Goal: Complete application form

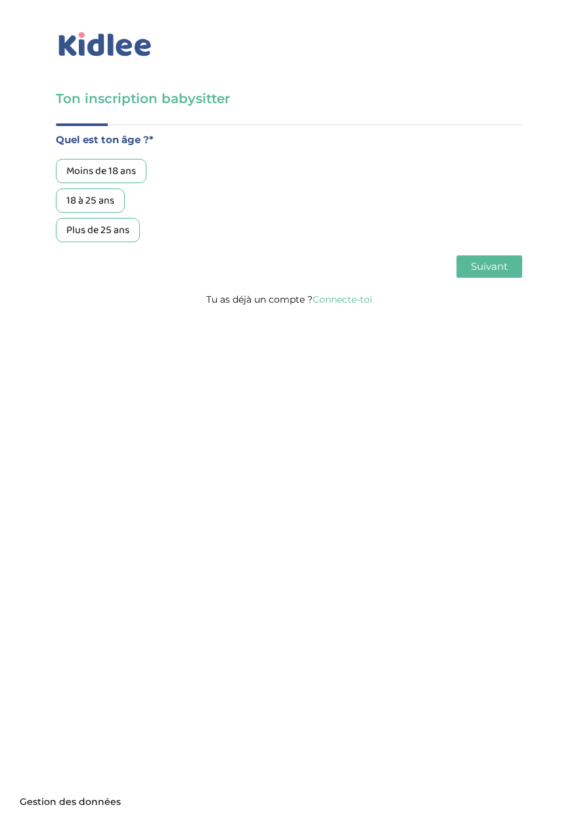
click at [90, 207] on div "18 à 25 ans" at bounding box center [90, 200] width 69 height 24
click at [484, 269] on span "Suivant" at bounding box center [489, 266] width 37 height 12
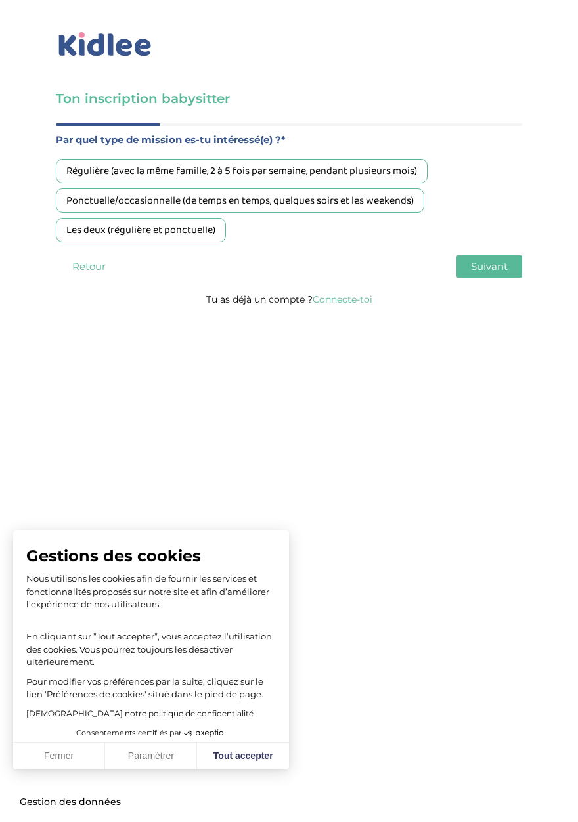
click at [332, 206] on div "Ponctuelle/occasionnelle (de temps en temps, quelques soirs et les weekends)" at bounding box center [240, 200] width 368 height 24
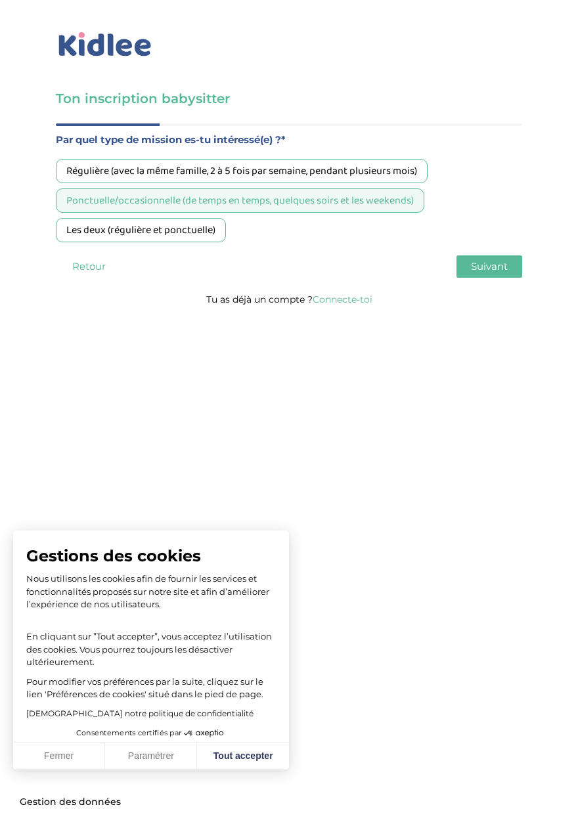
click at [481, 266] on span "Suivant" at bounding box center [489, 266] width 37 height 12
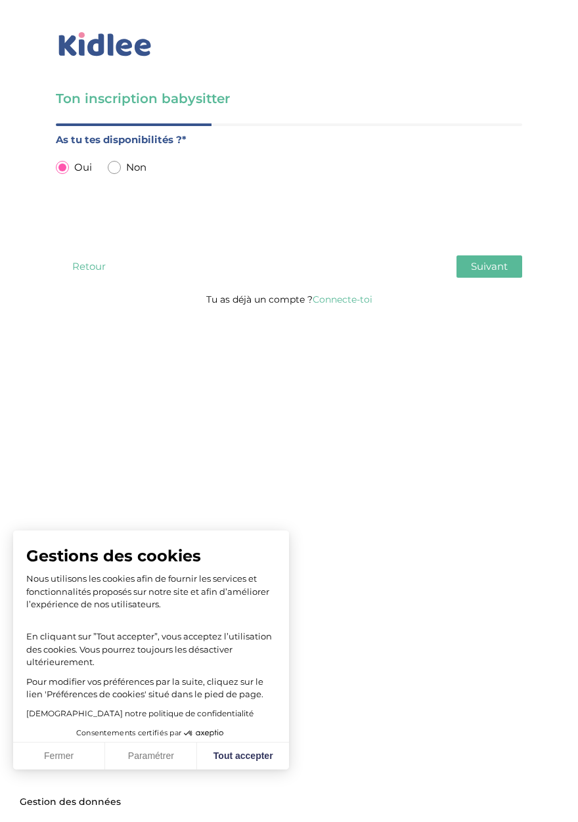
click at [477, 267] on span "Suivant" at bounding box center [489, 266] width 37 height 12
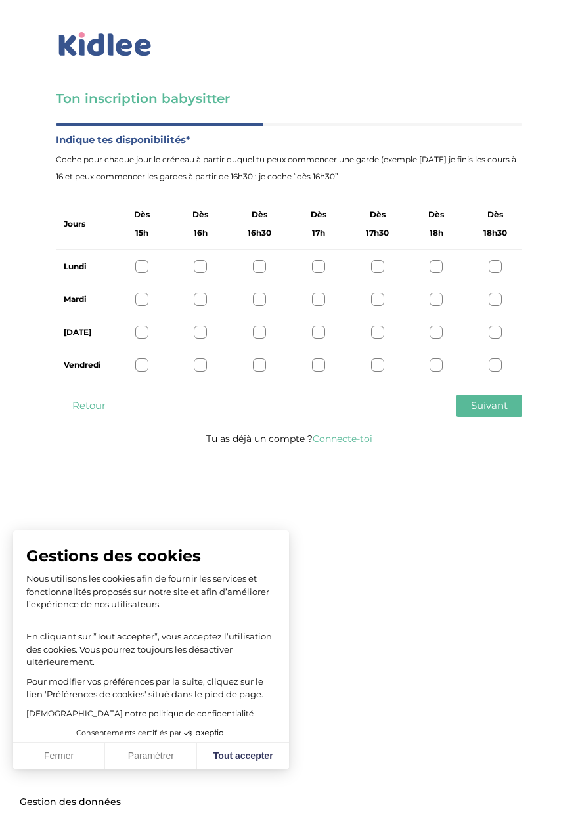
click at [71, 360] on label "Vendredi" at bounding box center [83, 365] width 38 height 17
click at [88, 339] on label "Jeudi" at bounding box center [83, 332] width 38 height 17
click at [91, 401] on button "Retour" at bounding box center [89, 406] width 66 height 22
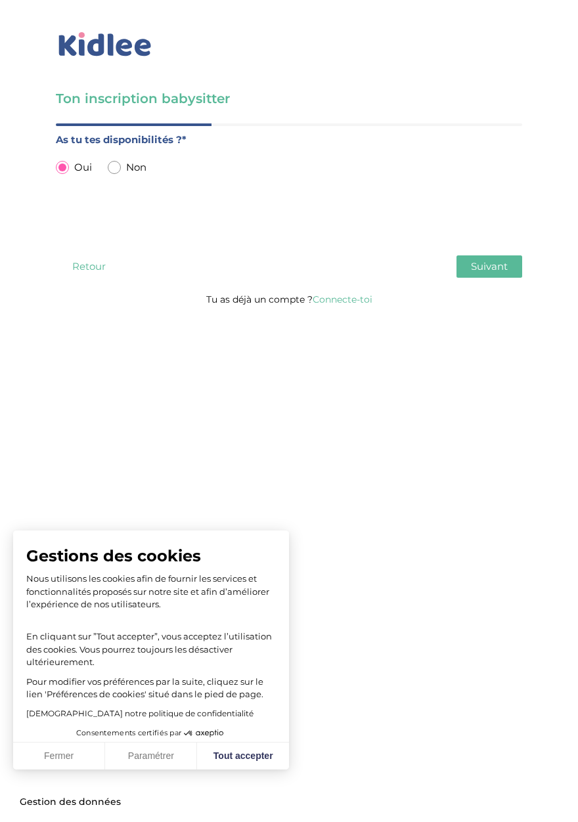
click at [73, 263] on button "Retour" at bounding box center [89, 266] width 66 height 22
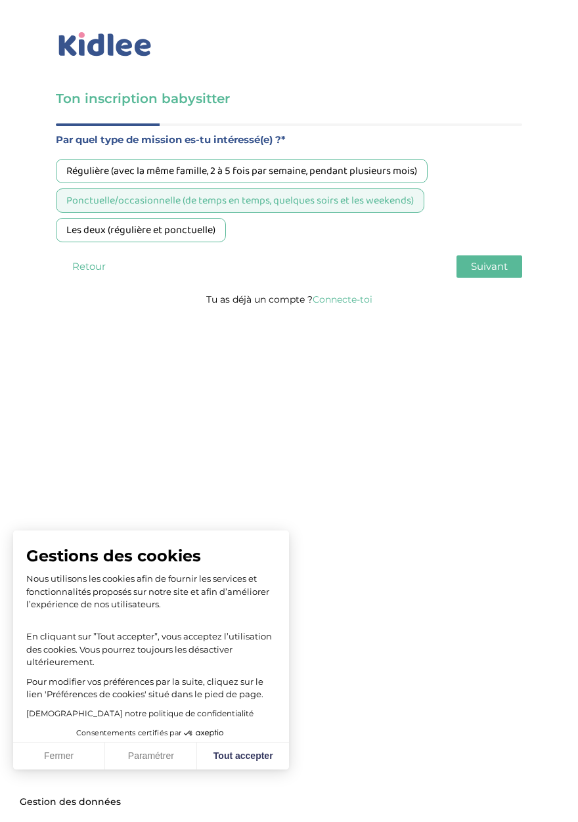
click at [475, 265] on span "Suivant" at bounding box center [489, 266] width 37 height 12
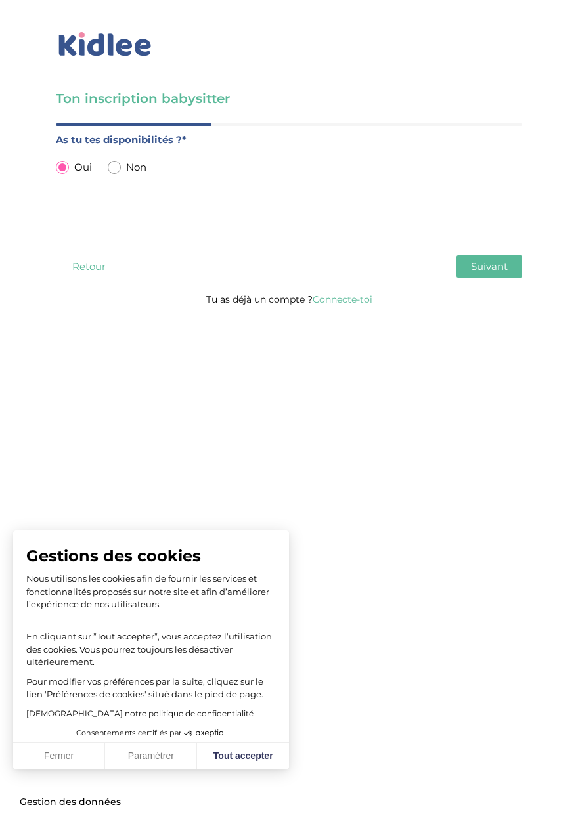
click at [485, 282] on div "Quel est ton âge ?* Moins de 18 ans 18 à 25 ans Plus de 25 ans Par quel type de…" at bounding box center [289, 206] width 466 height 167
click at [493, 272] on span "Suivant" at bounding box center [489, 266] width 37 height 12
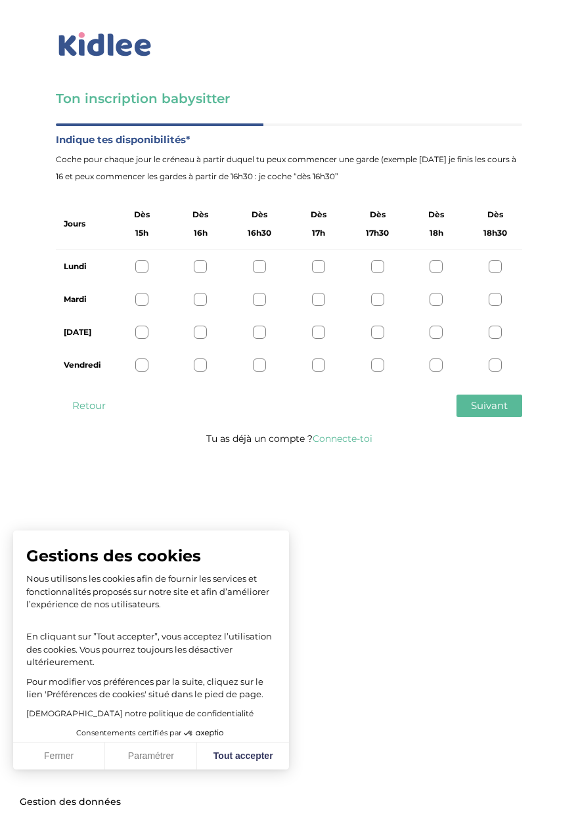
click at [489, 296] on div at bounding box center [495, 299] width 13 height 13
click at [496, 331] on div at bounding box center [495, 332] width 13 height 13
click at [487, 366] on div "Vendredi" at bounding box center [289, 365] width 466 height 33
click at [486, 331] on div "Jeudi" at bounding box center [289, 332] width 466 height 33
click at [491, 332] on icon at bounding box center [496, 333] width 10 height 10
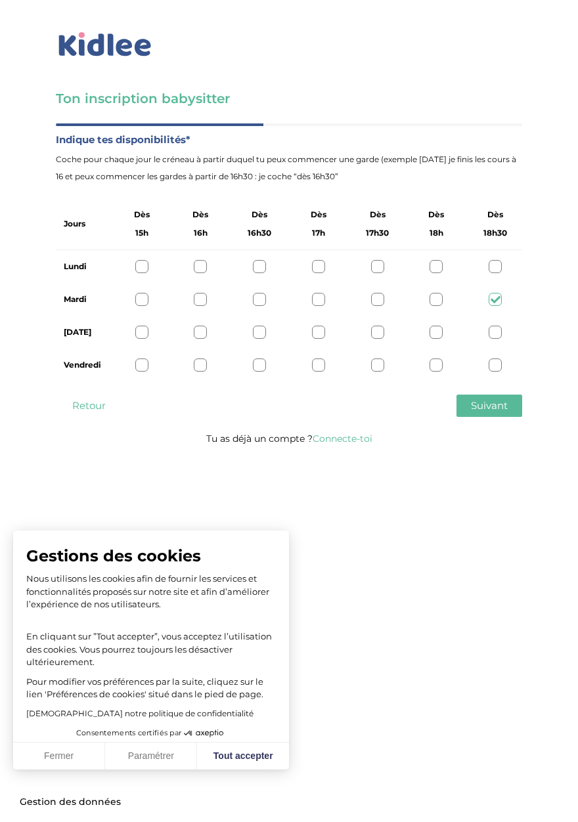
click at [494, 365] on div at bounding box center [495, 365] width 13 height 13
click at [487, 403] on span "Suivant" at bounding box center [489, 405] width 37 height 12
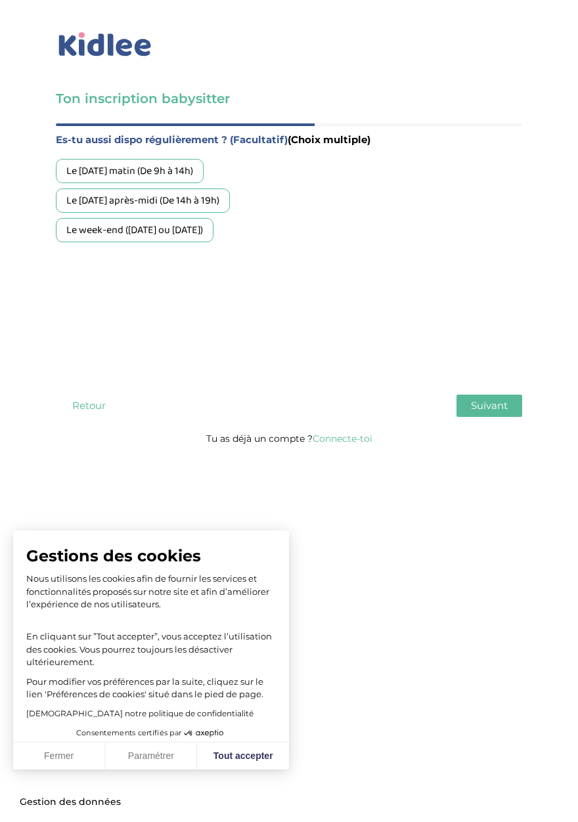
click at [202, 234] on div "Le week-end (samedi ou dimanche)" at bounding box center [135, 230] width 158 height 24
click at [91, 403] on button "Retour" at bounding box center [89, 406] width 66 height 22
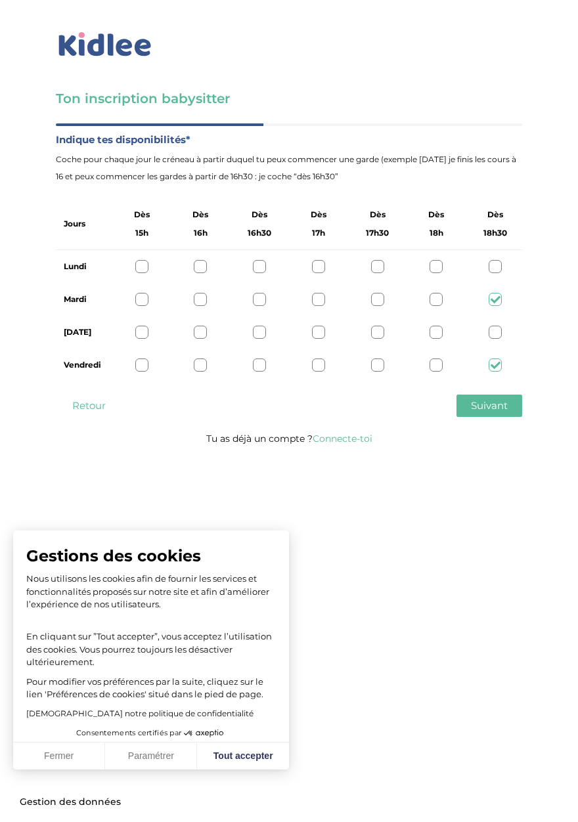
click at [498, 298] on icon at bounding box center [496, 300] width 10 height 10
click at [494, 362] on icon at bounding box center [496, 365] width 10 height 10
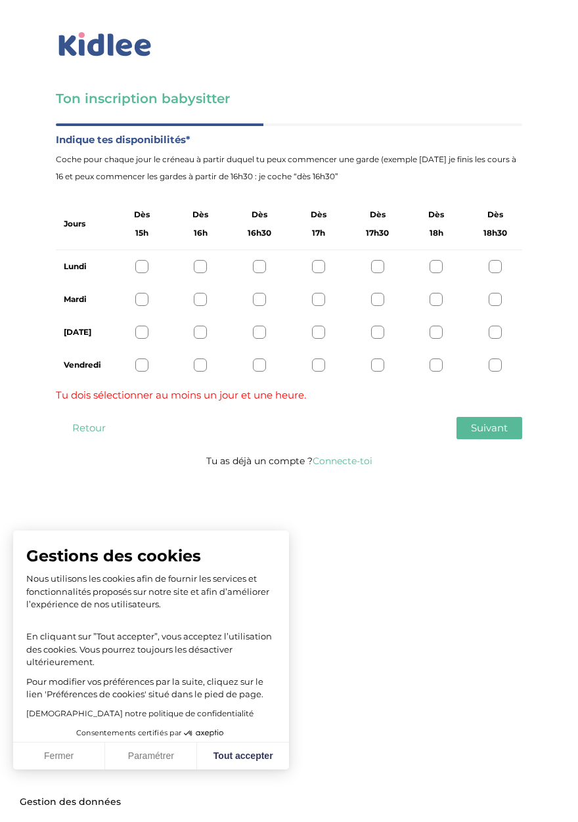
click at [93, 435] on button "Retour" at bounding box center [89, 428] width 66 height 22
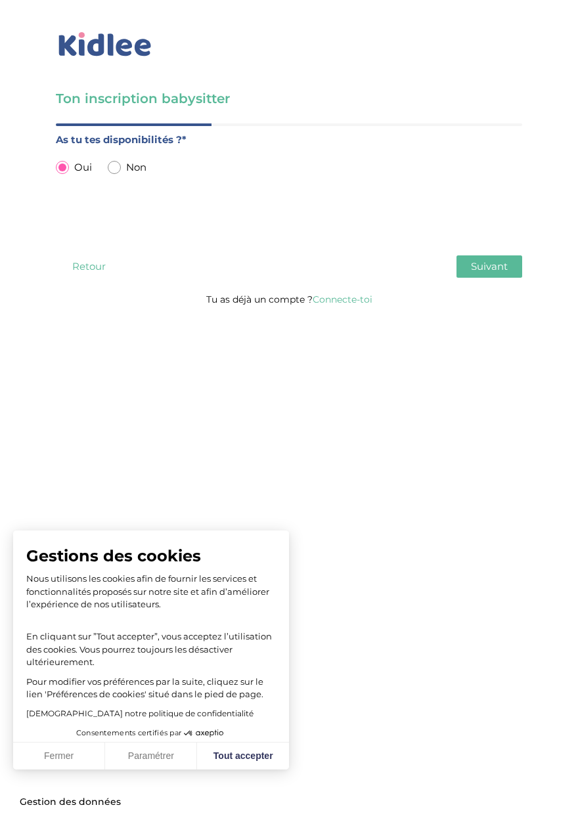
click at [110, 172] on input "radio" at bounding box center [114, 167] width 13 height 13
radio input "true"
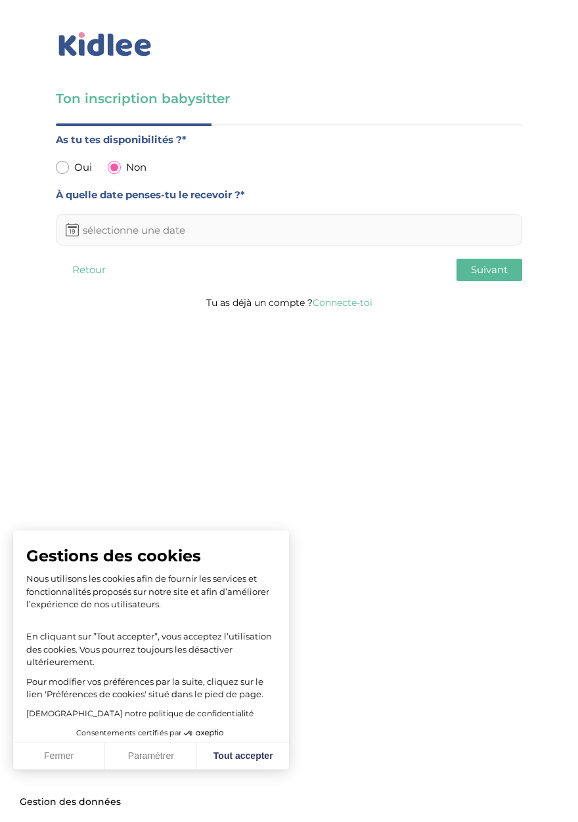
click at [60, 176] on div "Oui" at bounding box center [74, 167] width 36 height 17
click at [62, 173] on input "radio" at bounding box center [62, 167] width 13 height 13
radio input "true"
radio input "false"
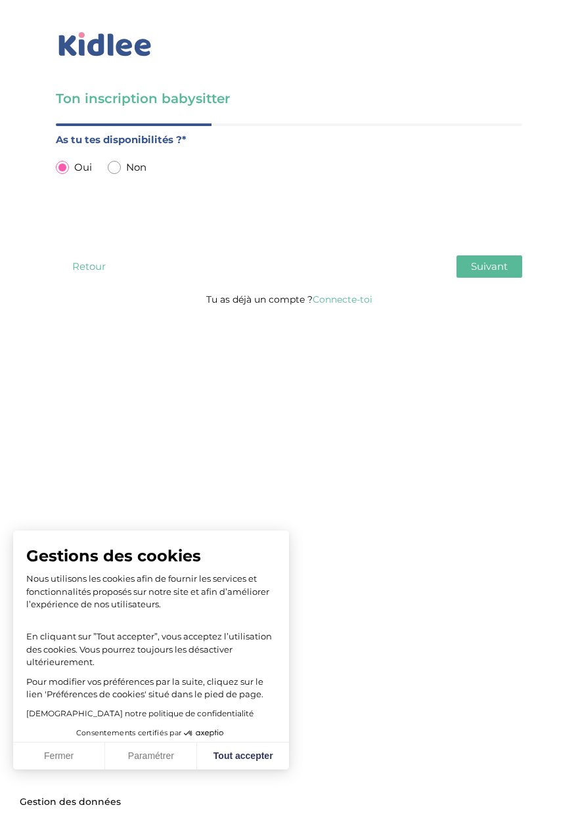
click at [494, 263] on span "Suivant" at bounding box center [489, 266] width 37 height 12
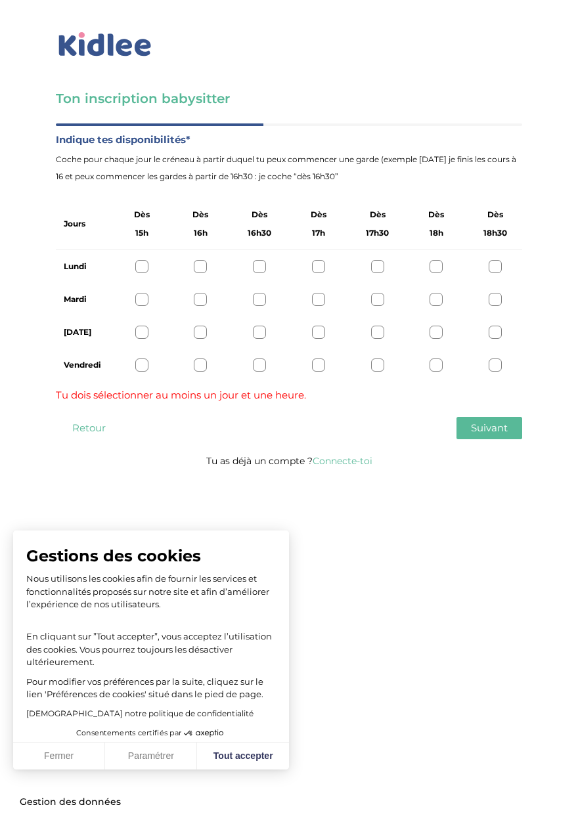
click at [491, 368] on div at bounding box center [495, 365] width 13 height 13
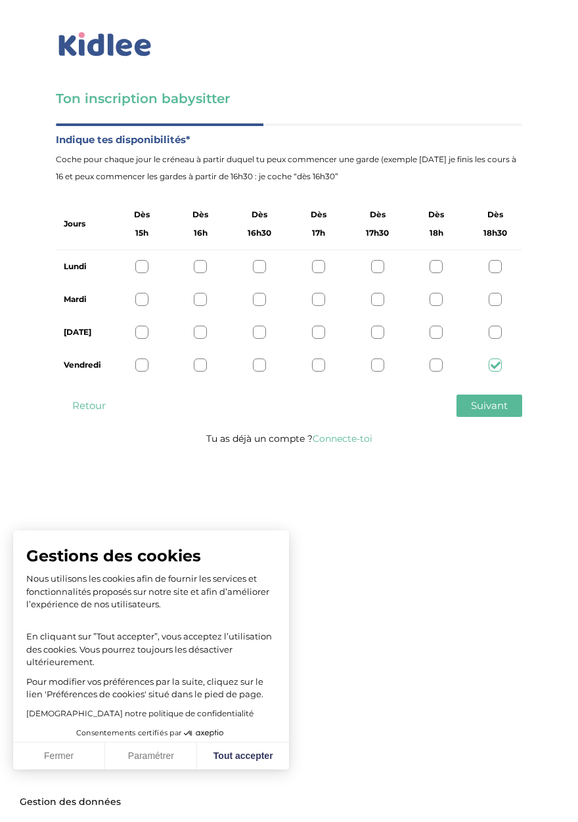
click at [493, 369] on icon at bounding box center [496, 365] width 10 height 10
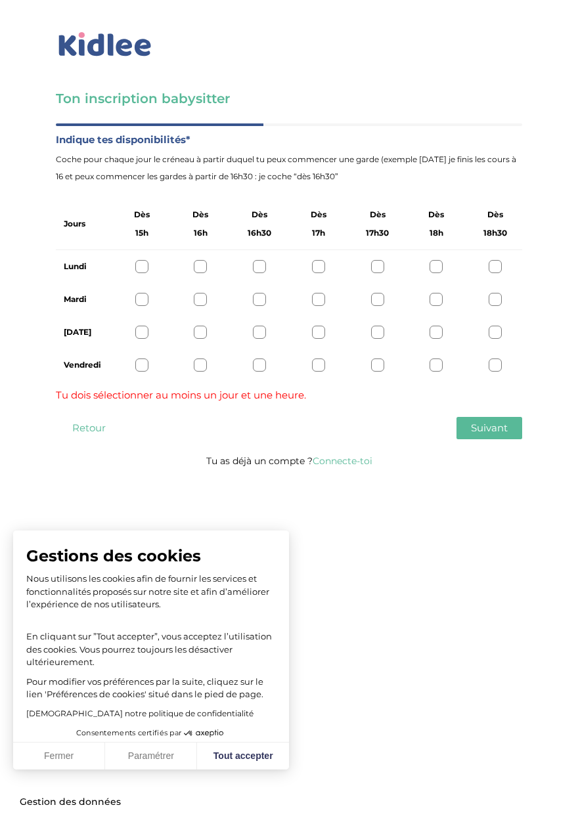
click at [439, 363] on div at bounding box center [435, 365] width 13 height 13
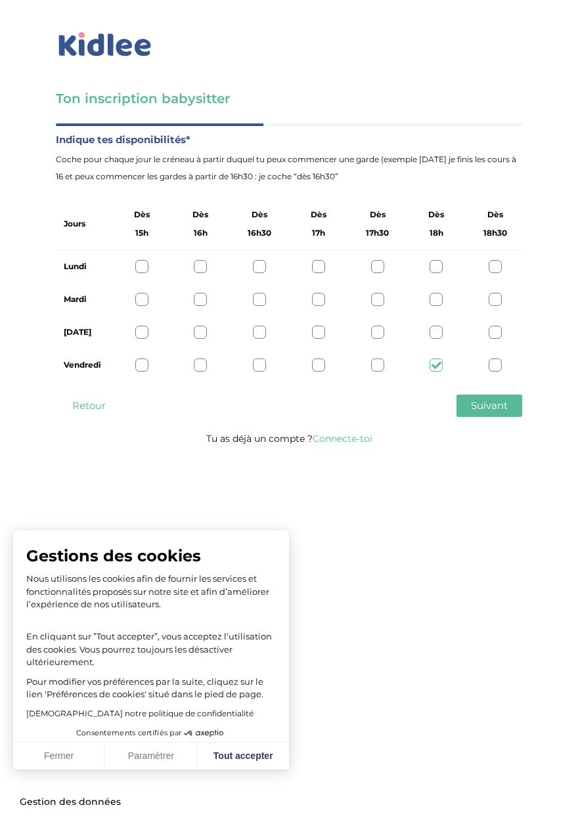
click at [484, 404] on span "Suivant" at bounding box center [489, 405] width 37 height 12
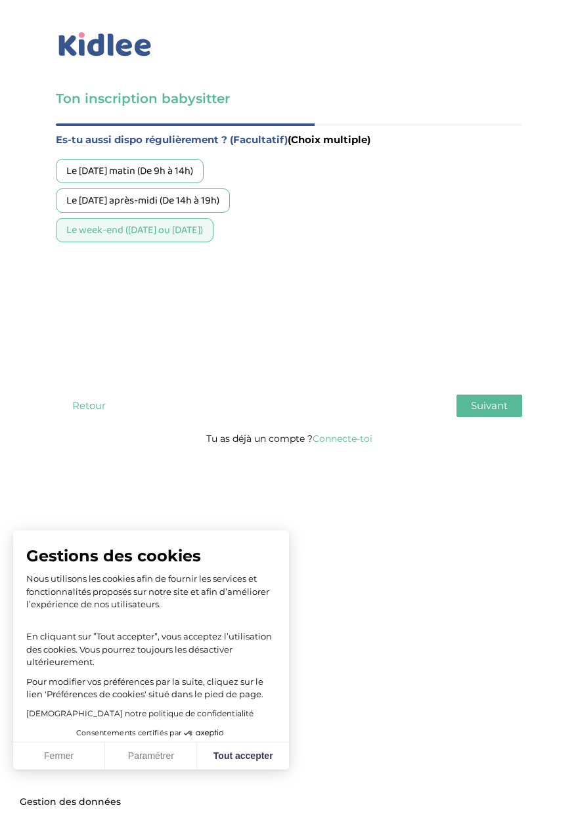
click at [493, 397] on button "Suivant" at bounding box center [489, 406] width 66 height 22
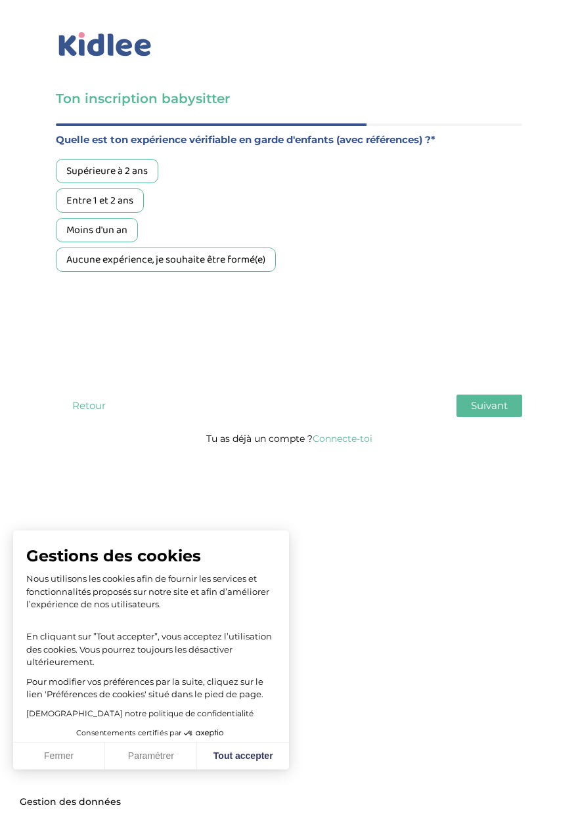
click at [242, 257] on div "Aucune expérience, je souhaite être formé(e)" at bounding box center [166, 260] width 220 height 24
click at [487, 404] on span "Suivant" at bounding box center [489, 405] width 37 height 12
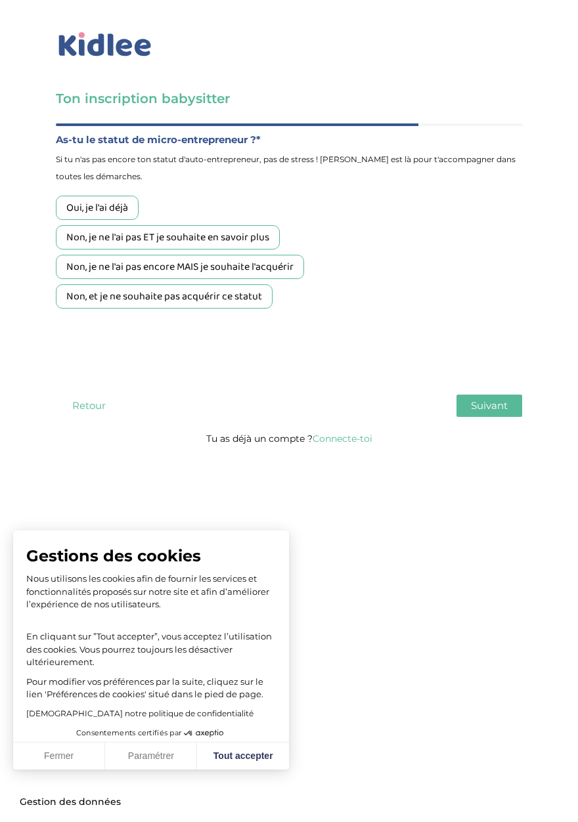
click at [238, 299] on div "Non, et je ne souhaite pas acquérir ce statut" at bounding box center [164, 296] width 217 height 24
click at [484, 409] on span "Suivant" at bounding box center [489, 405] width 37 height 12
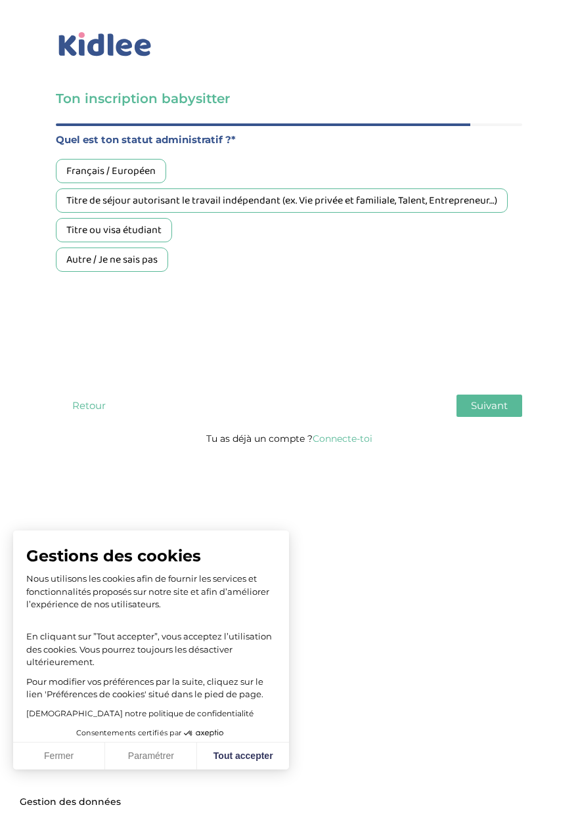
click at [131, 170] on div "Français / Européen" at bounding box center [111, 171] width 110 height 24
click at [489, 408] on span "Suivant" at bounding box center [489, 405] width 37 height 12
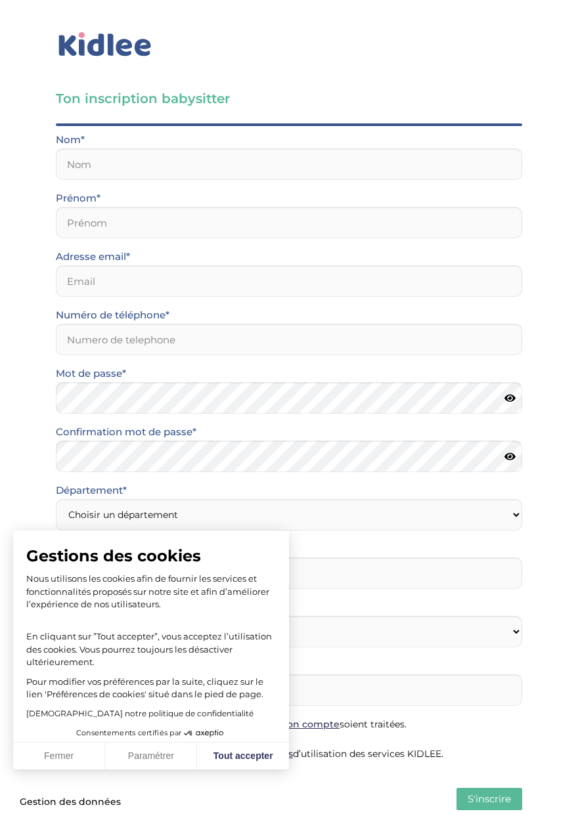
scroll to position [15, 0]
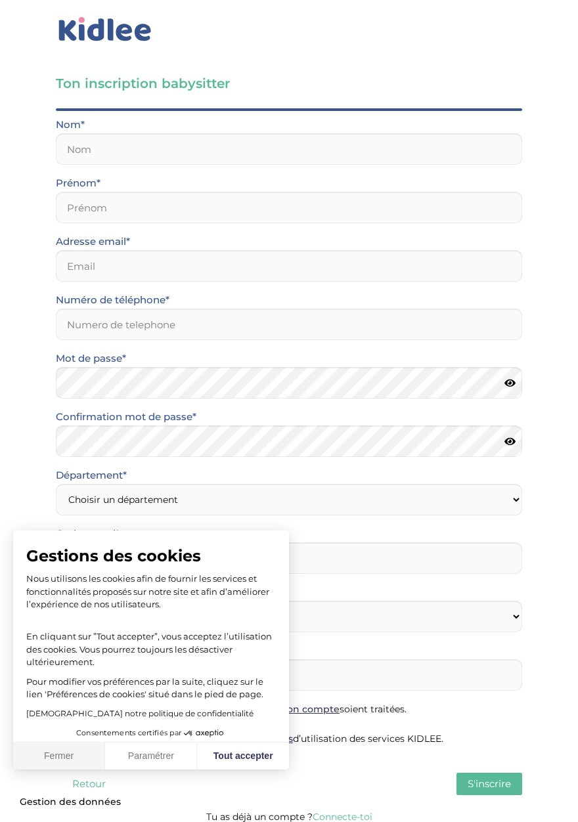
click at [71, 754] on button "Fermer" at bounding box center [59, 757] width 92 height 28
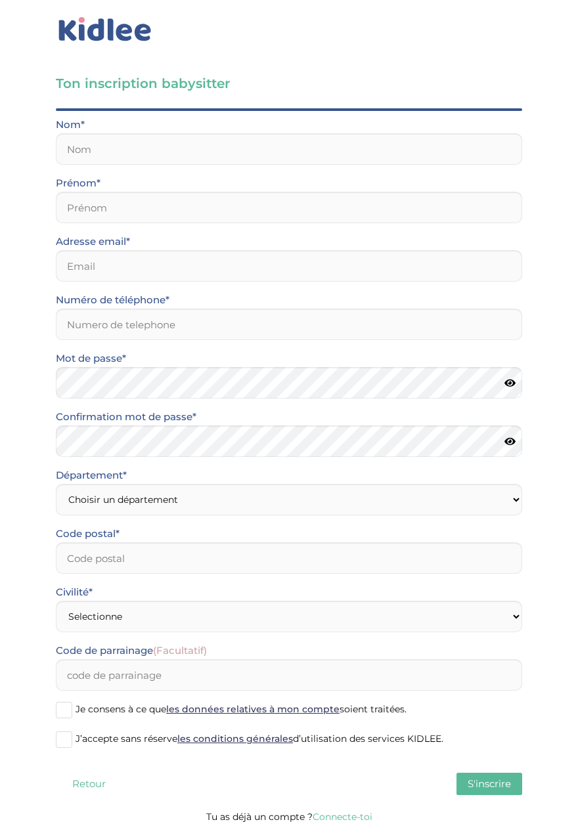
scroll to position [0, 0]
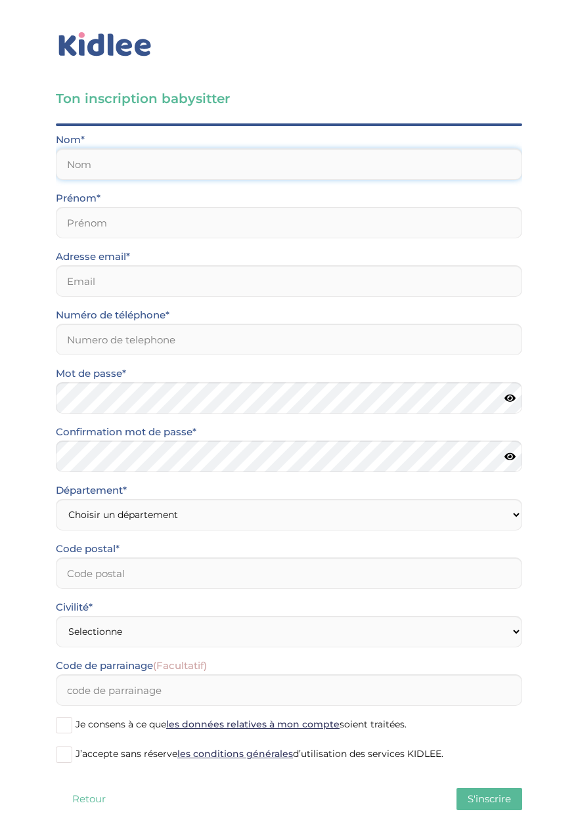
click at [322, 162] on input "text" at bounding box center [289, 164] width 466 height 32
click at [368, 227] on input "text" at bounding box center [289, 223] width 466 height 32
type input "Mougin"
click at [376, 277] on input "email" at bounding box center [289, 281] width 466 height 32
type input "Célia"
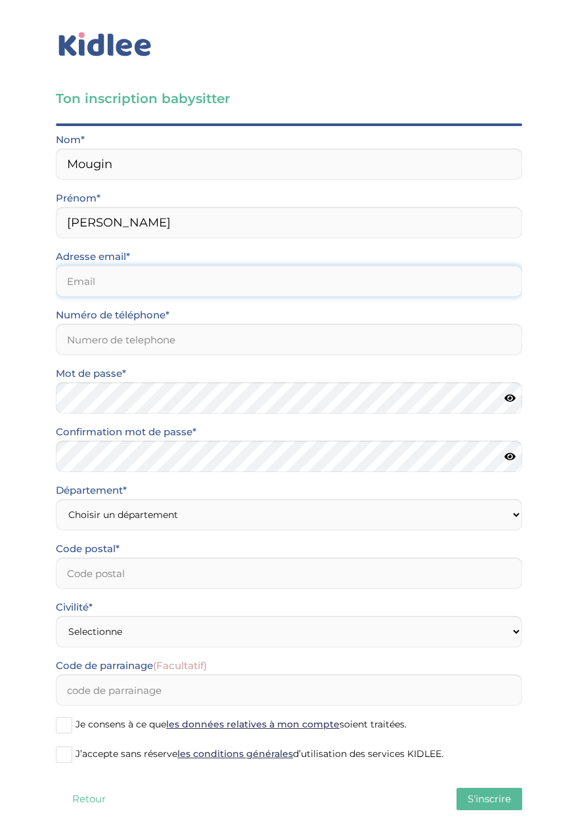
type input "mougin.celia@free.fr"
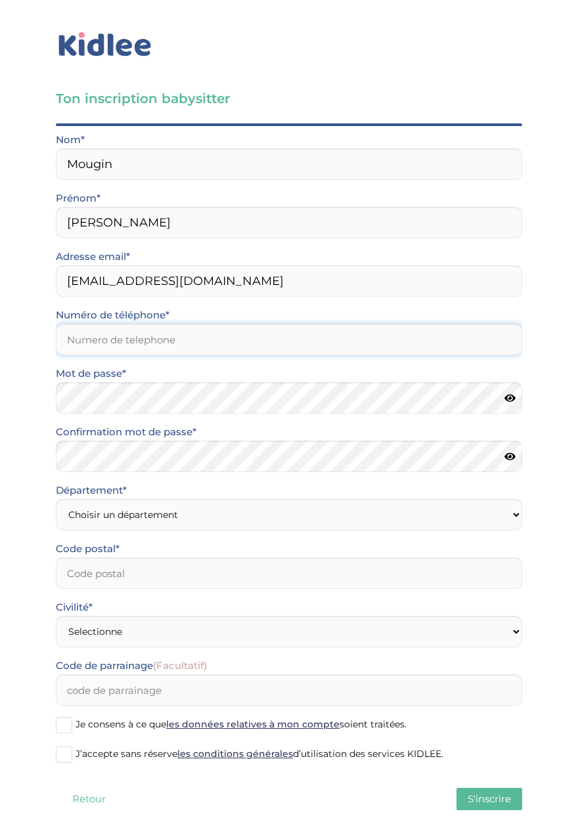
click at [210, 345] on input "Numéro de téléphone*" at bounding box center [289, 340] width 466 height 32
type input "0641070453"
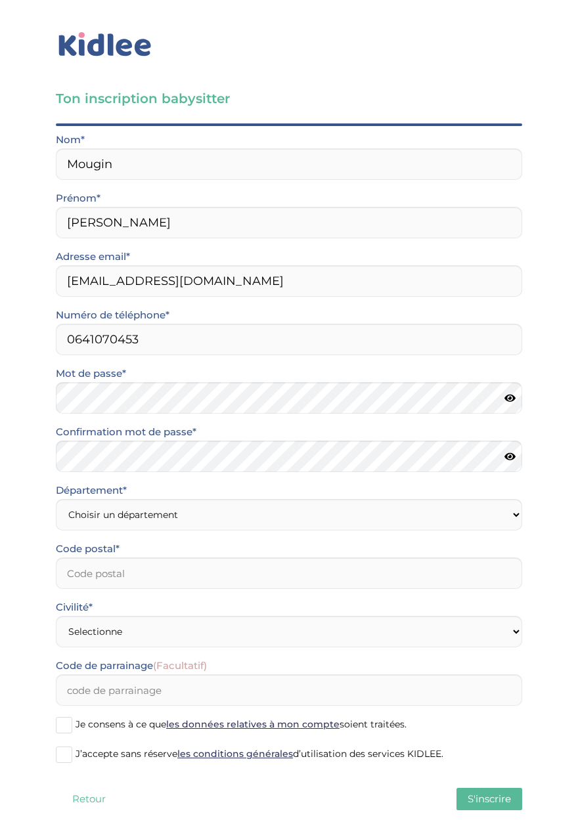
click at [515, 393] on icon at bounding box center [509, 398] width 11 height 10
click at [515, 457] on icon at bounding box center [509, 457] width 11 height 10
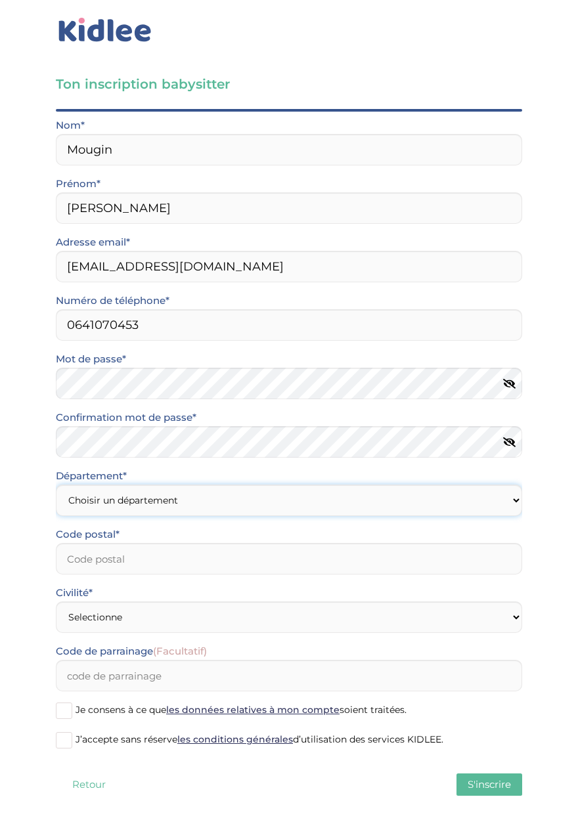
click at [335, 510] on select "Choisir un département Paris (75) Hauts-de-Seine (92) Yvelines (78) Val-de-Marn…" at bounding box center [289, 515] width 466 height 32
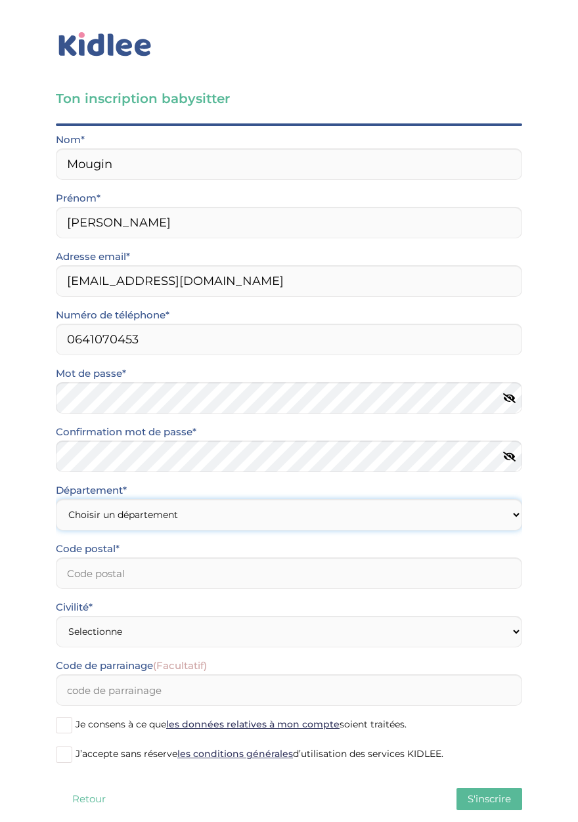
select select "91"
click at [276, 579] on input "Code postal*" at bounding box center [289, 573] width 466 height 32
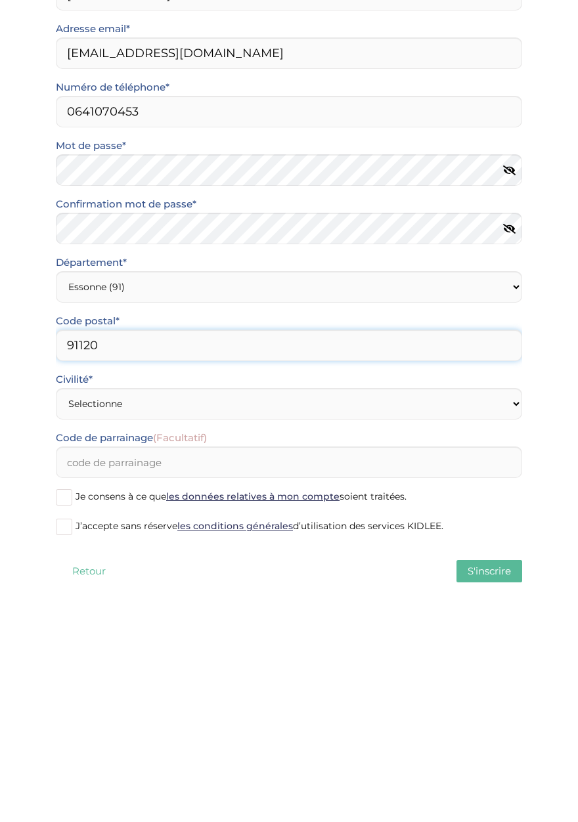
type input "91120"
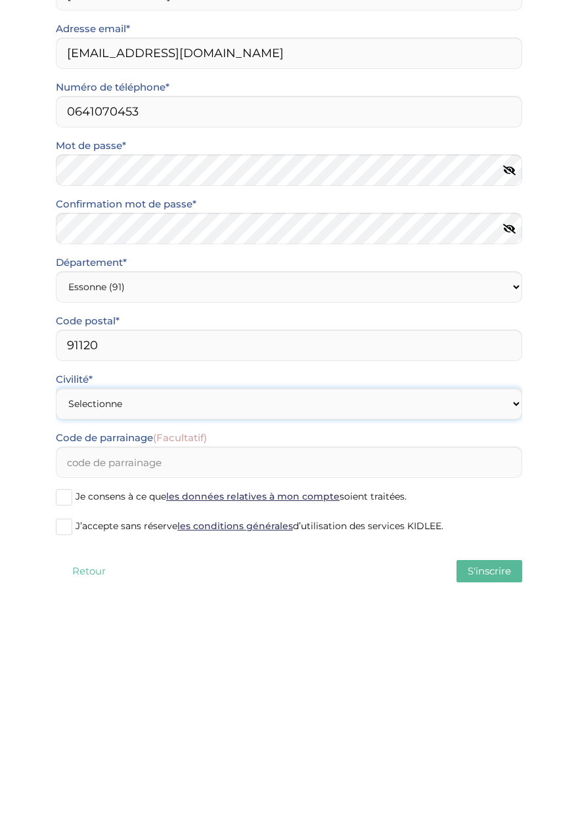
click at [343, 639] on select "Selectionne Mr Mme" at bounding box center [289, 632] width 466 height 32
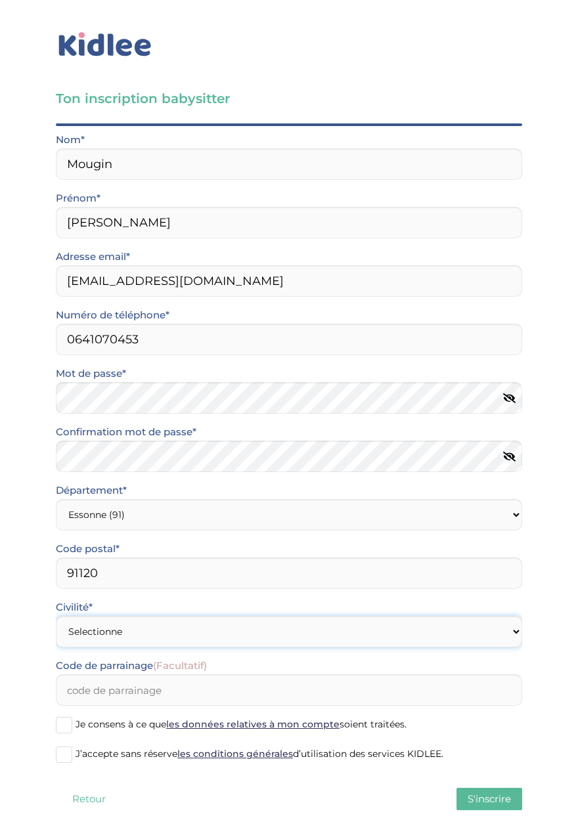
select select "1"
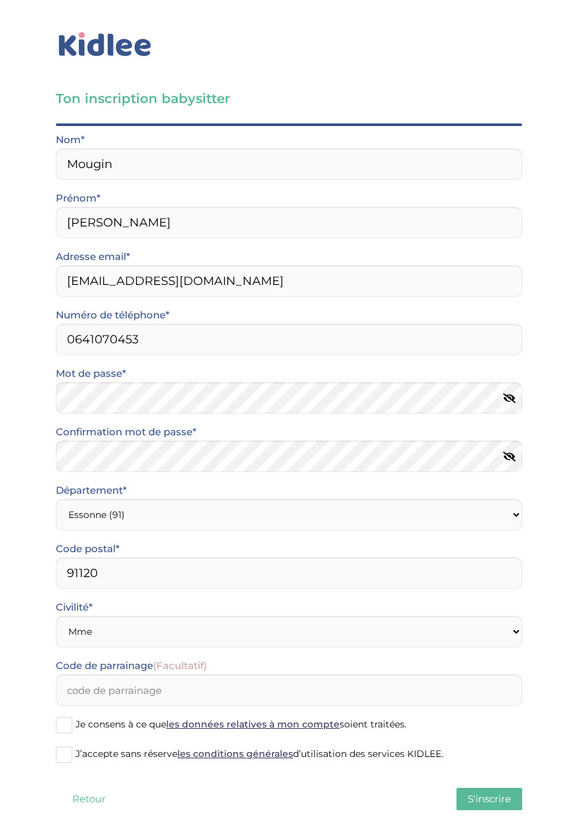
click at [64, 730] on span at bounding box center [64, 725] width 16 height 16
click at [0, 0] on input "Je consens à ce que les données relatives à mon compte soient traitées." at bounding box center [0, 0] width 0 height 0
click at [62, 755] on span at bounding box center [64, 755] width 16 height 16
click at [0, 0] on input "J’accepte sans réserve les conditions générales d’utilisation des services KIDL…" at bounding box center [0, 0] width 0 height 0
click at [479, 798] on span "S'inscrire" at bounding box center [489, 799] width 43 height 12
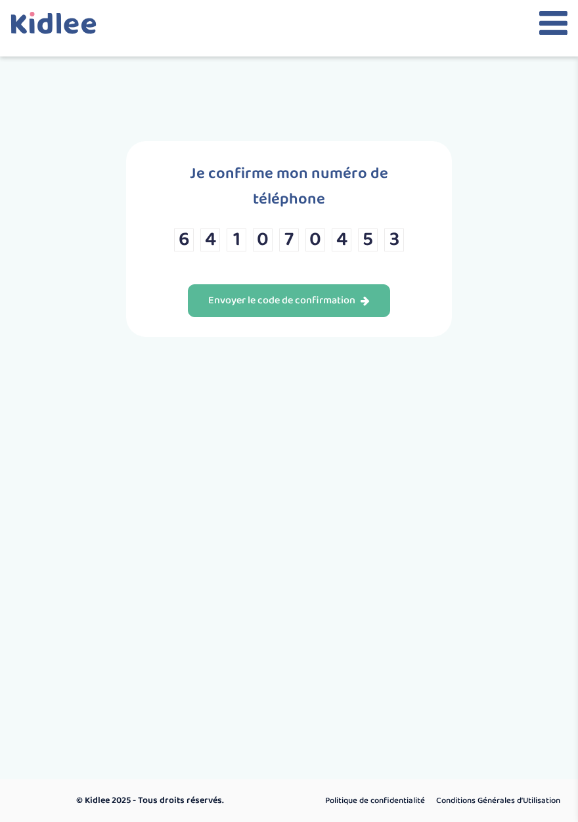
click at [351, 294] on div "Envoyer le code de confirmation" at bounding box center [289, 301] width 162 height 15
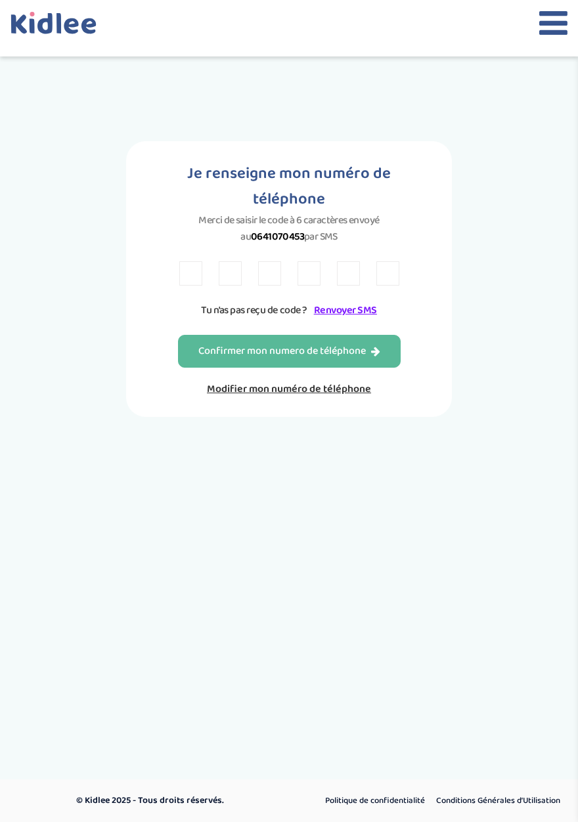
click at [199, 268] on input "text" at bounding box center [190, 273] width 23 height 24
type input "Z"
type input "3"
type input "R"
type input "K"
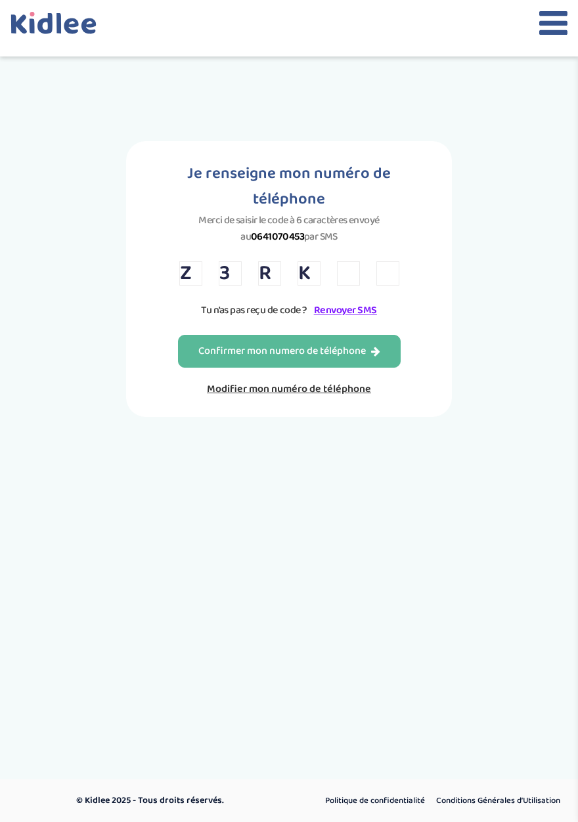
type input "D"
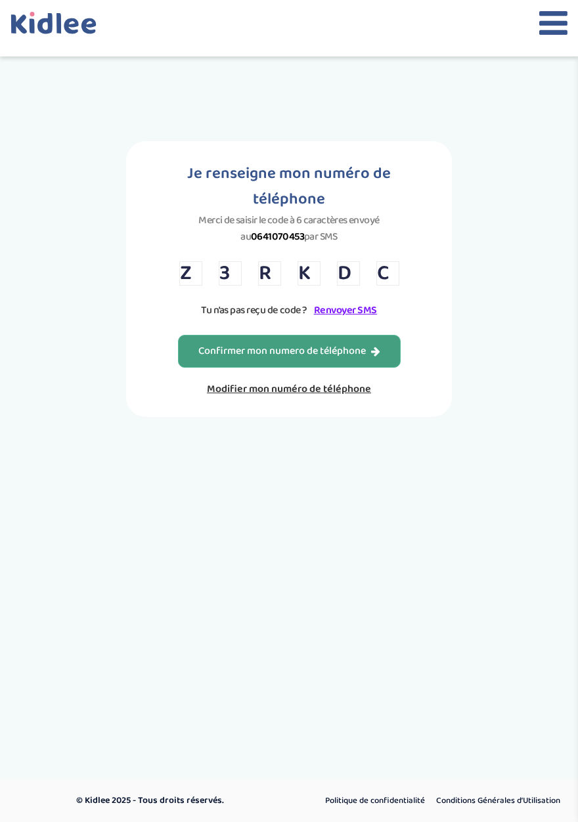
type input "C"
click at [366, 353] on div "Confirmer mon numero de téléphone" at bounding box center [289, 351] width 182 height 15
